Goal: Navigation & Orientation: Find specific page/section

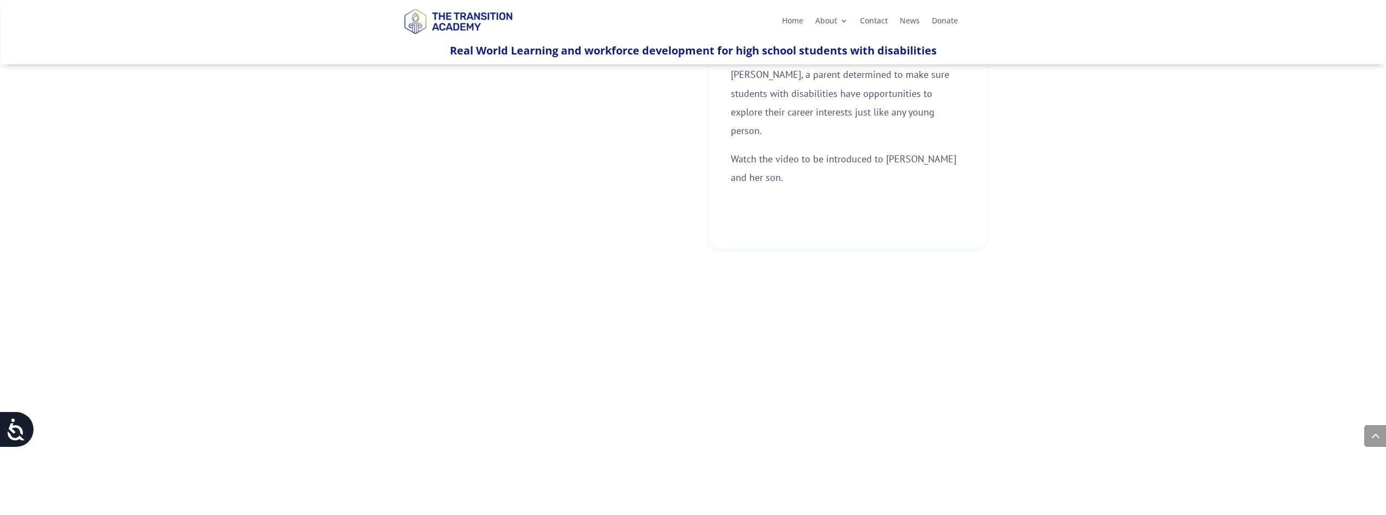
scroll to position [654, 0]
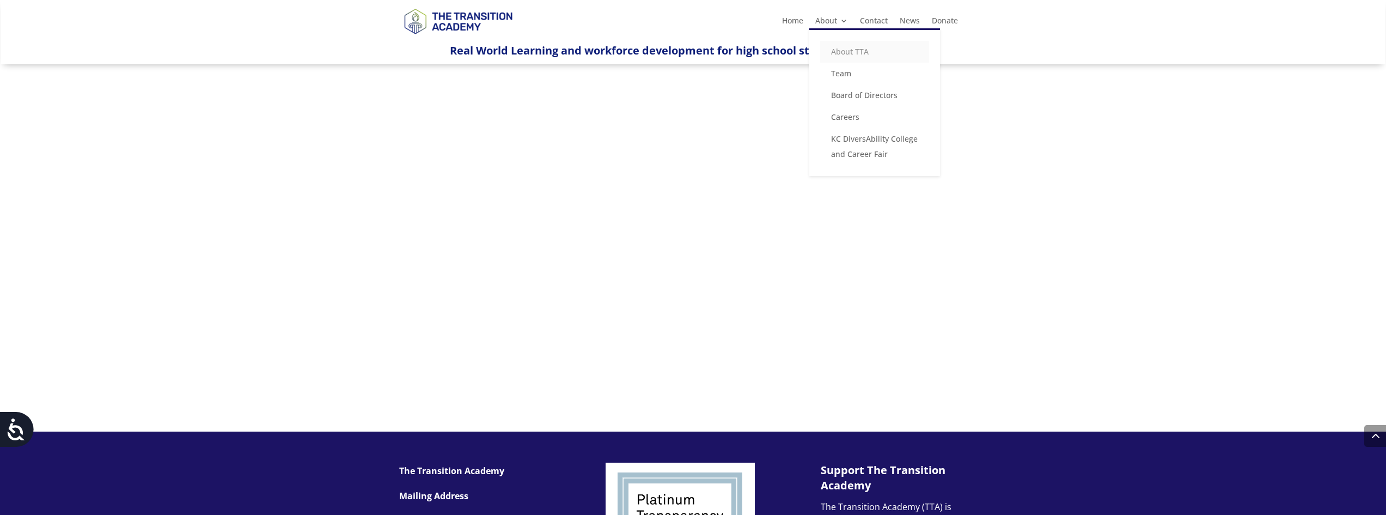
click at [851, 50] on link "About TTA" at bounding box center [874, 52] width 109 height 22
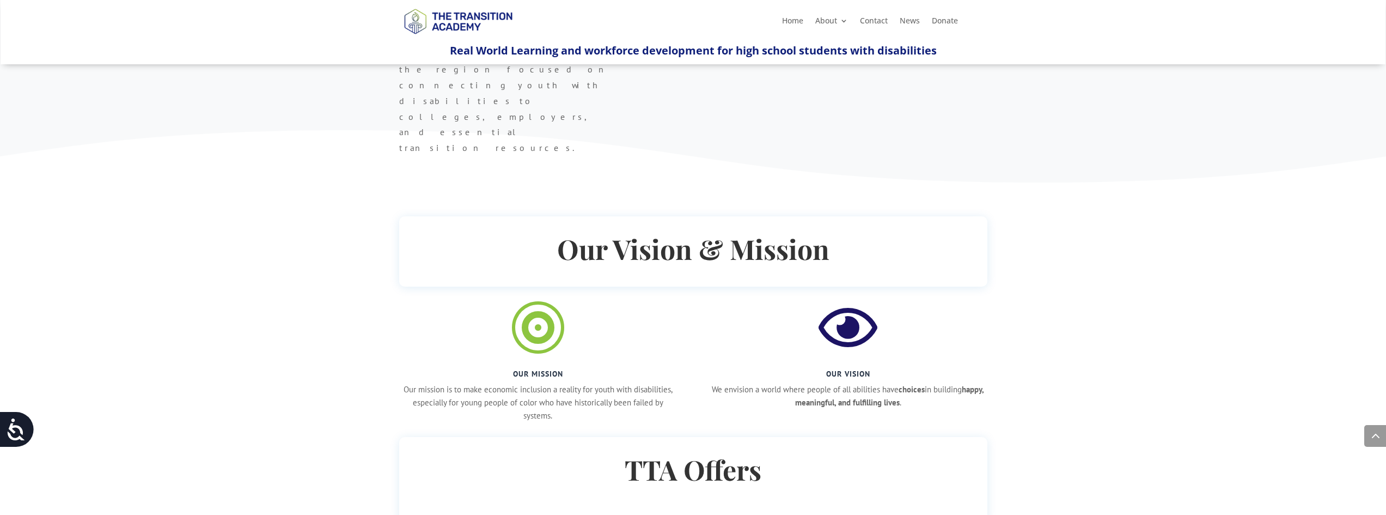
scroll to position [926, 0]
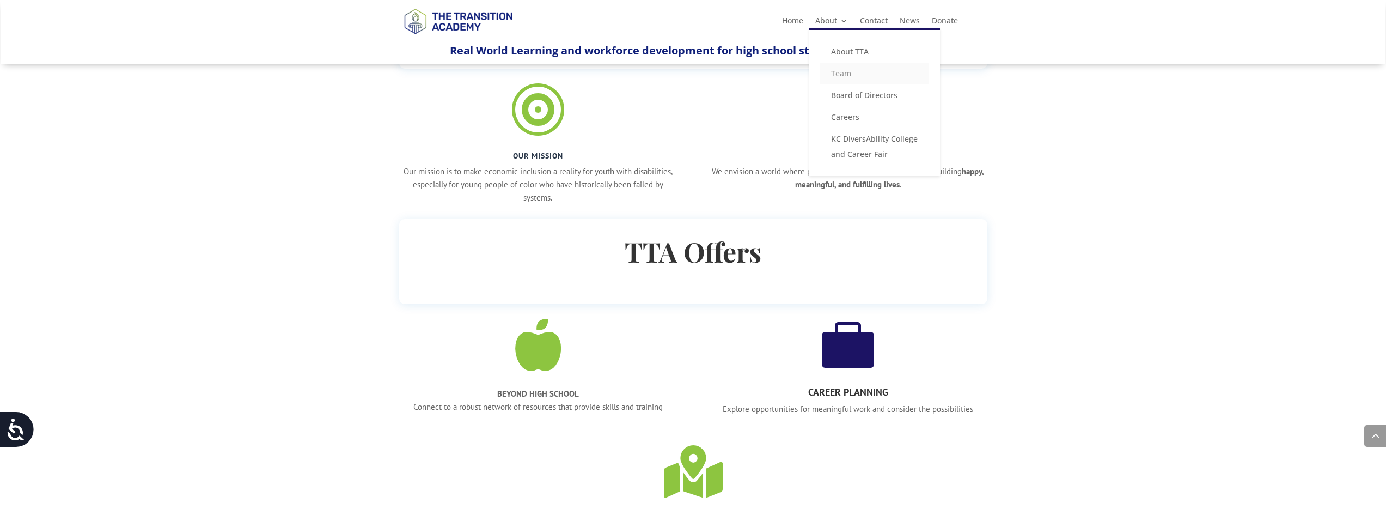
click at [845, 76] on link "Team" at bounding box center [874, 74] width 109 height 22
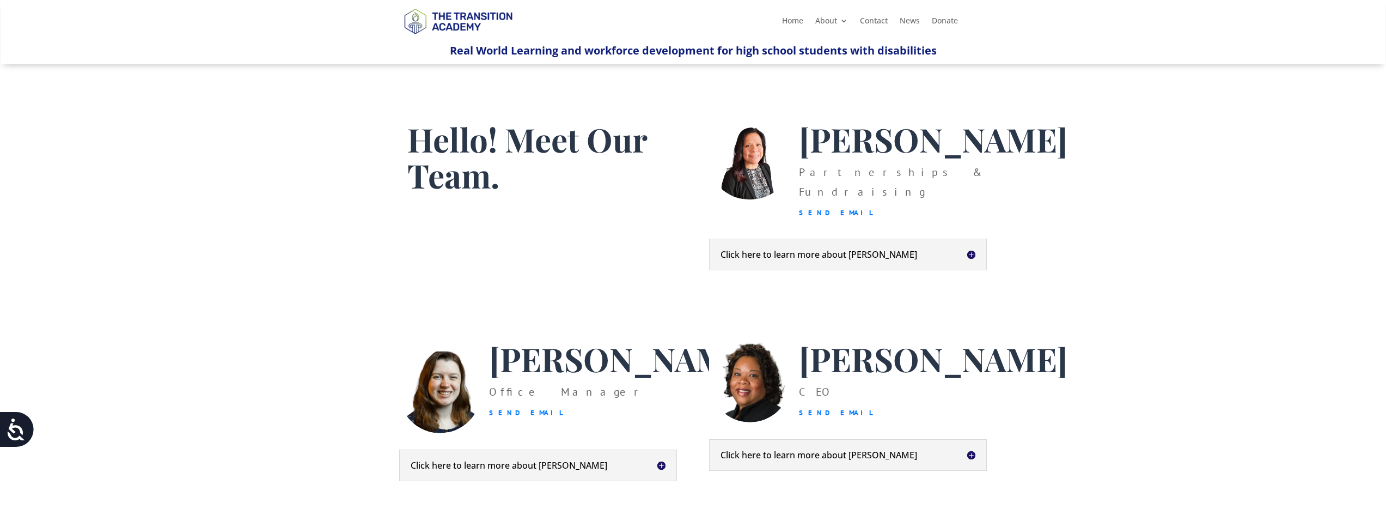
scroll to position [218, 0]
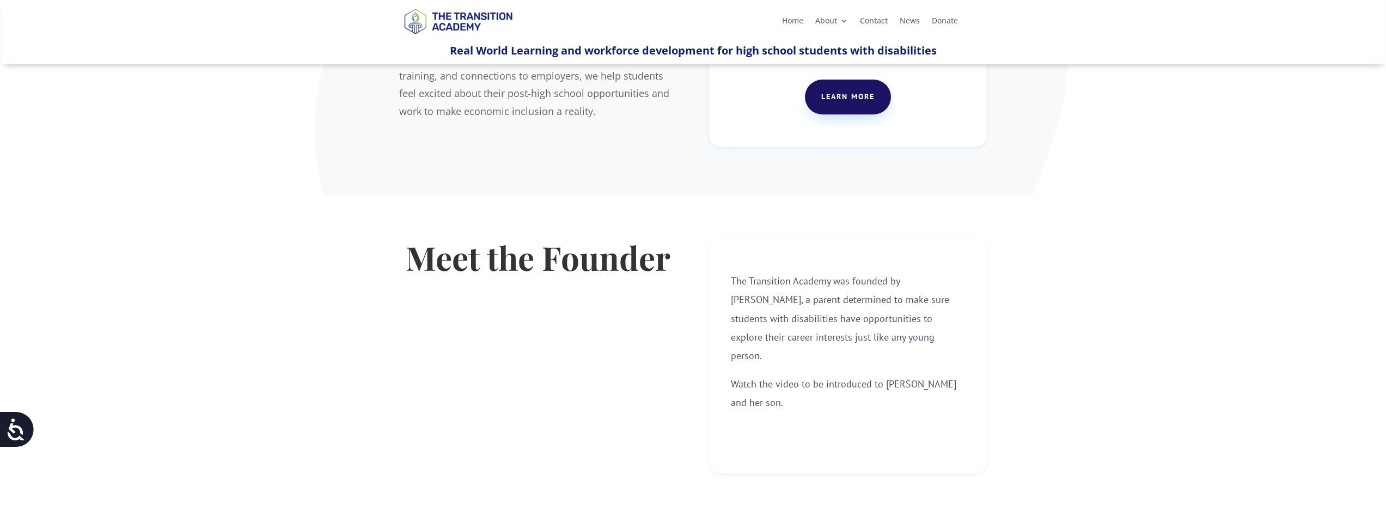
scroll to position [327, 0]
